Goal: Check status: Check status

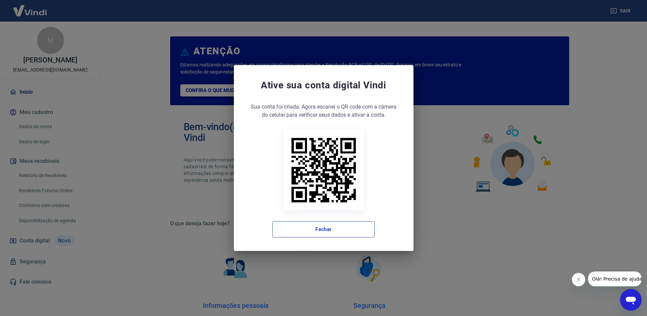
click at [313, 232] on button "Fechar" at bounding box center [323, 229] width 102 height 16
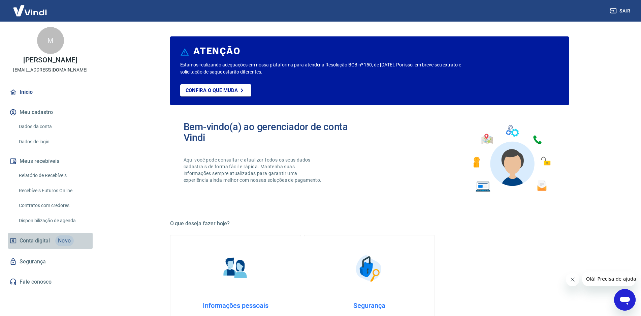
click at [38, 245] on span "Conta digital" at bounding box center [35, 240] width 30 height 9
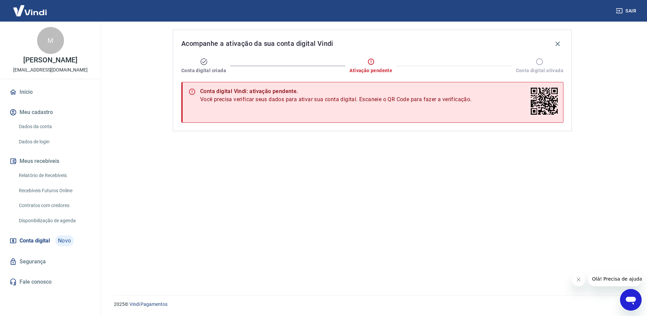
click at [579, 280] on icon "Fechar mensagem da empresa" at bounding box center [577, 278] width 5 height 5
click at [556, 39] on button "button" at bounding box center [557, 43] width 11 height 11
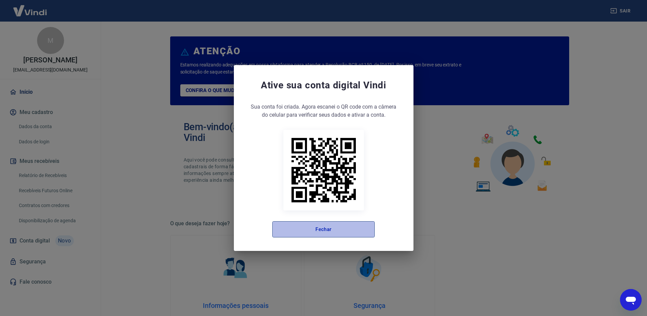
click at [313, 228] on button "Fechar" at bounding box center [323, 229] width 102 height 16
